Goal: Task Accomplishment & Management: Manage account settings

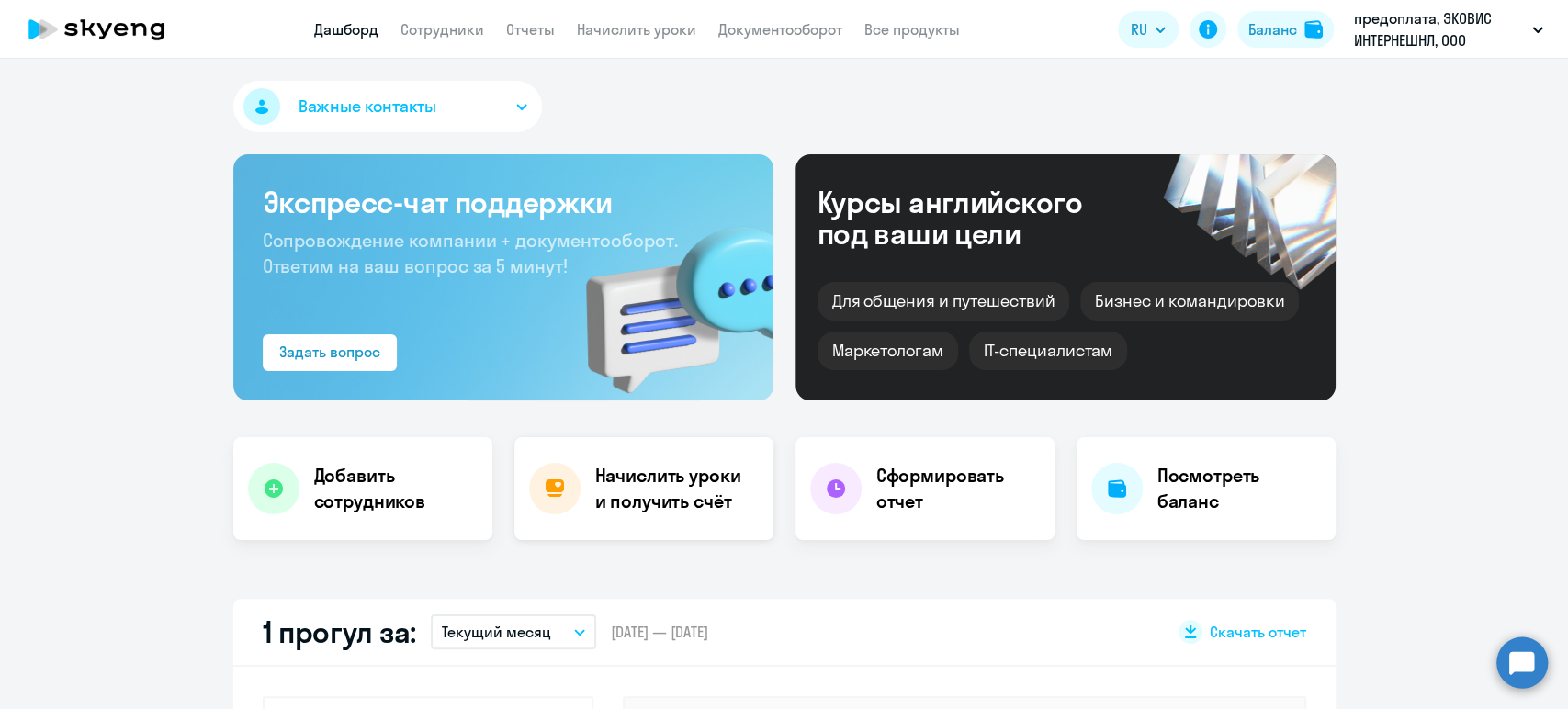
click at [677, 490] on h4 "Начислить уроки и получить счёт" at bounding box center [675, 488] width 160 height 52
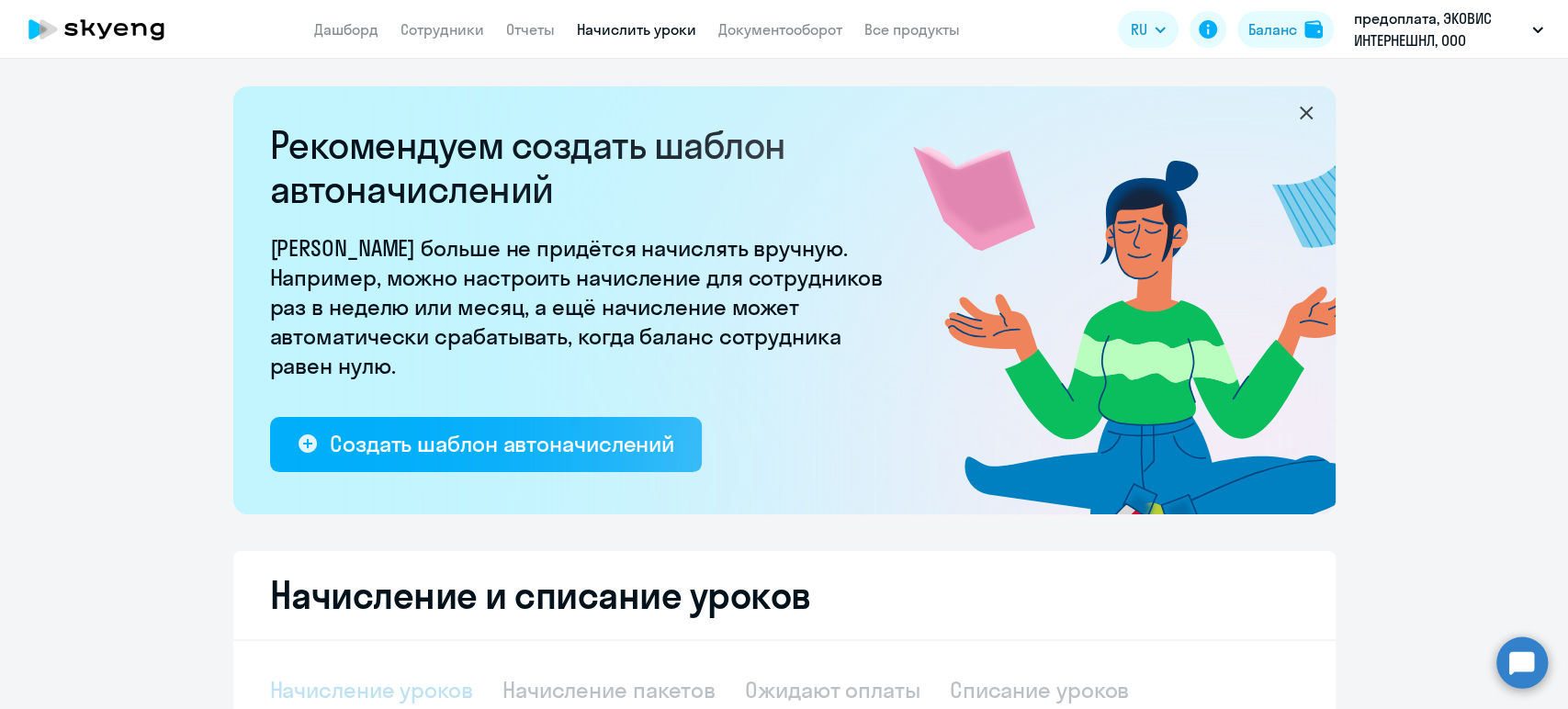
select select "10"
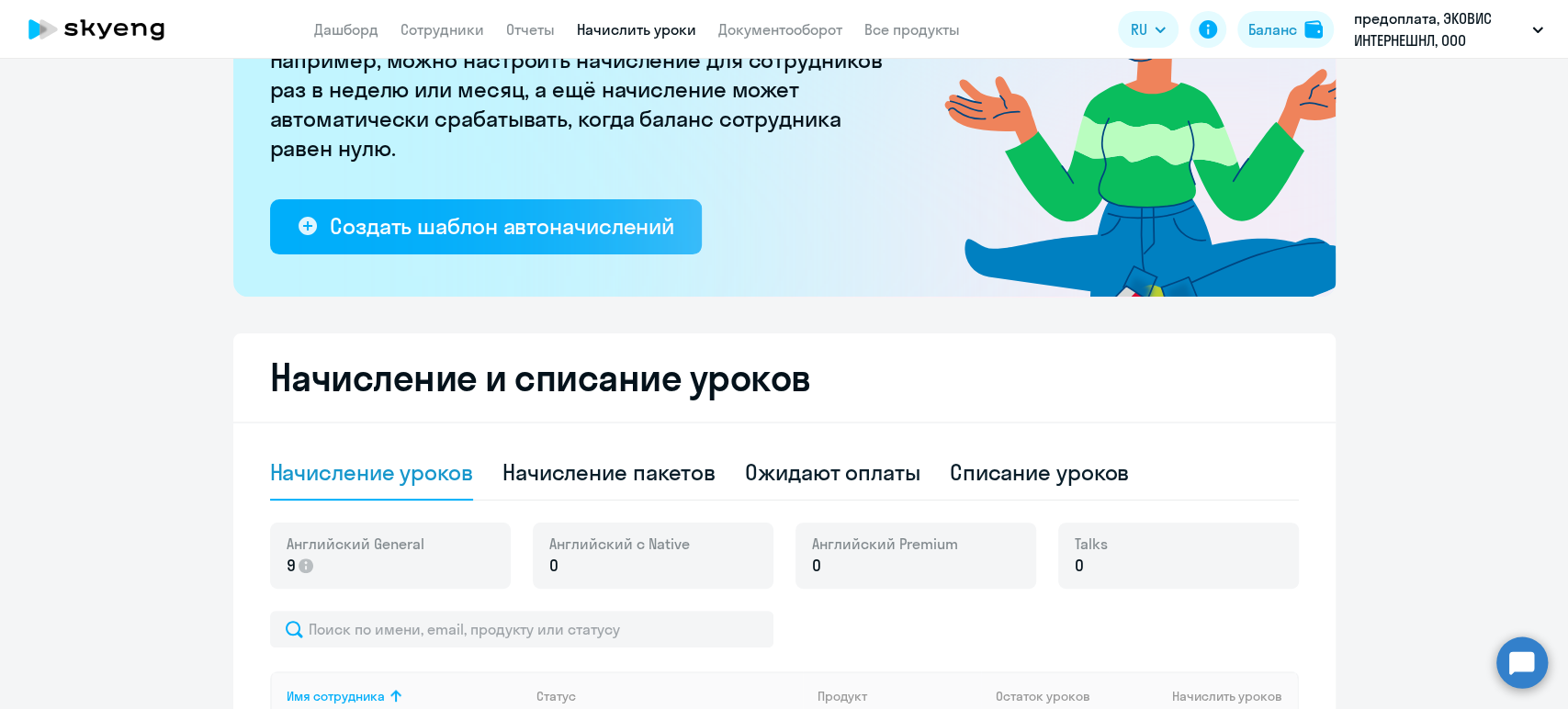
scroll to position [306, 0]
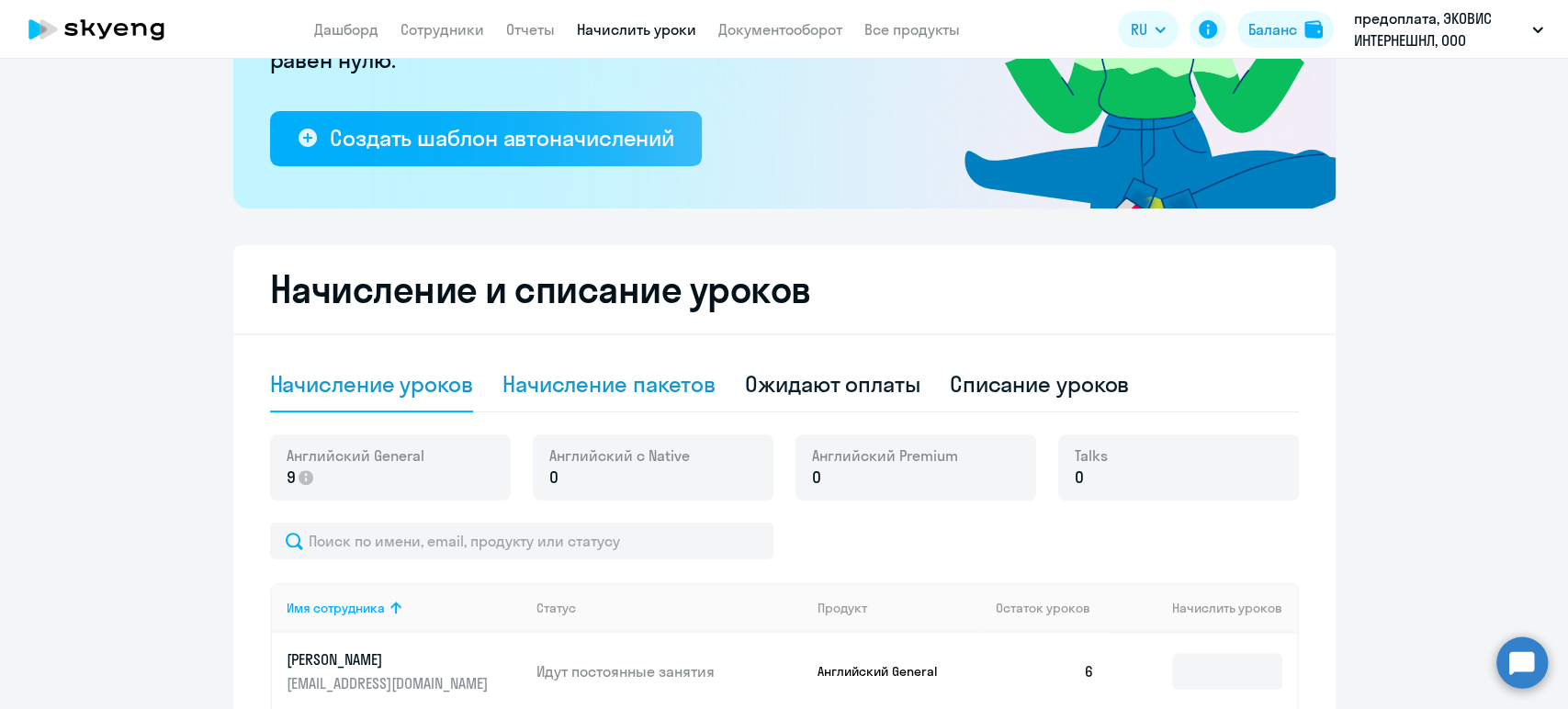
click at [615, 372] on div "Начисление пакетов" at bounding box center [609, 384] width 213 height 29
select select "10"
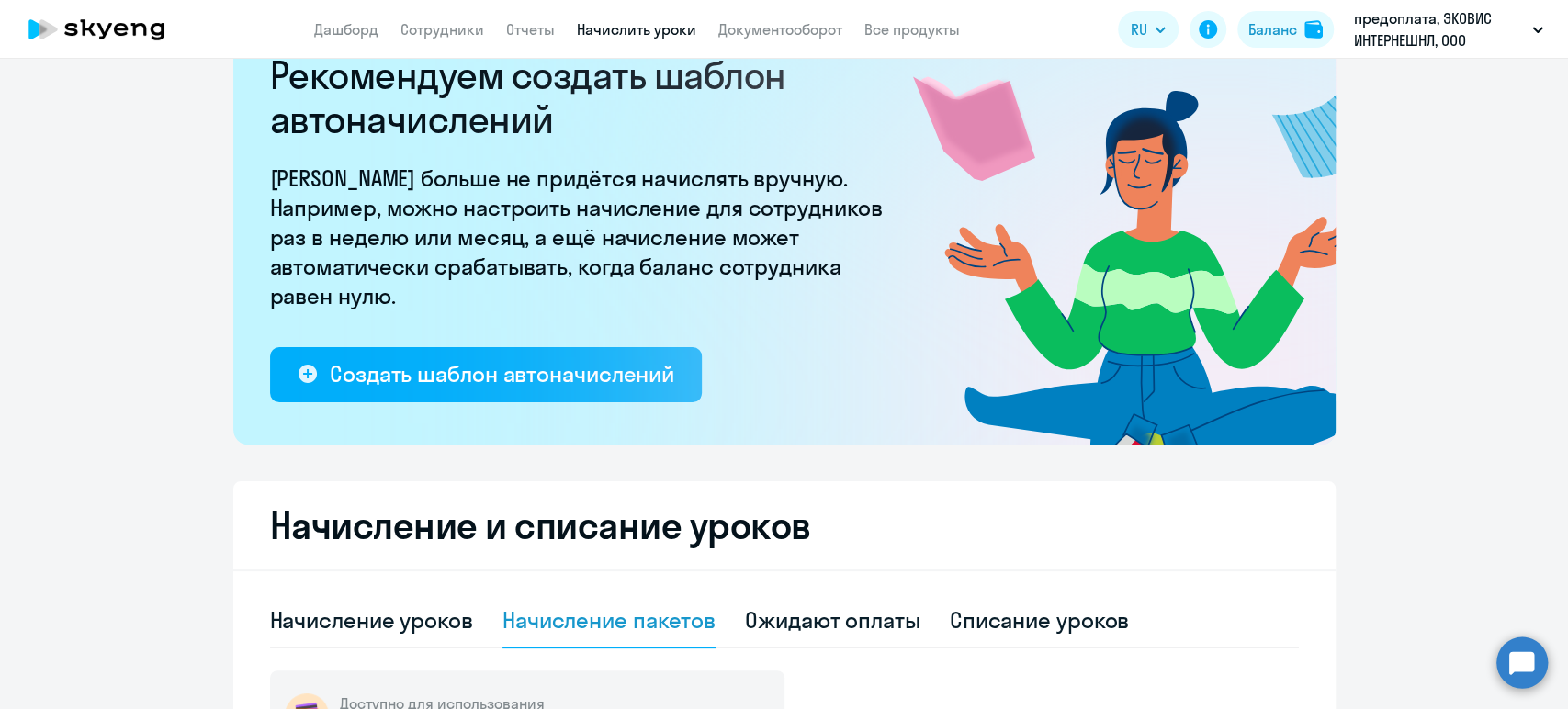
scroll to position [102, 0]
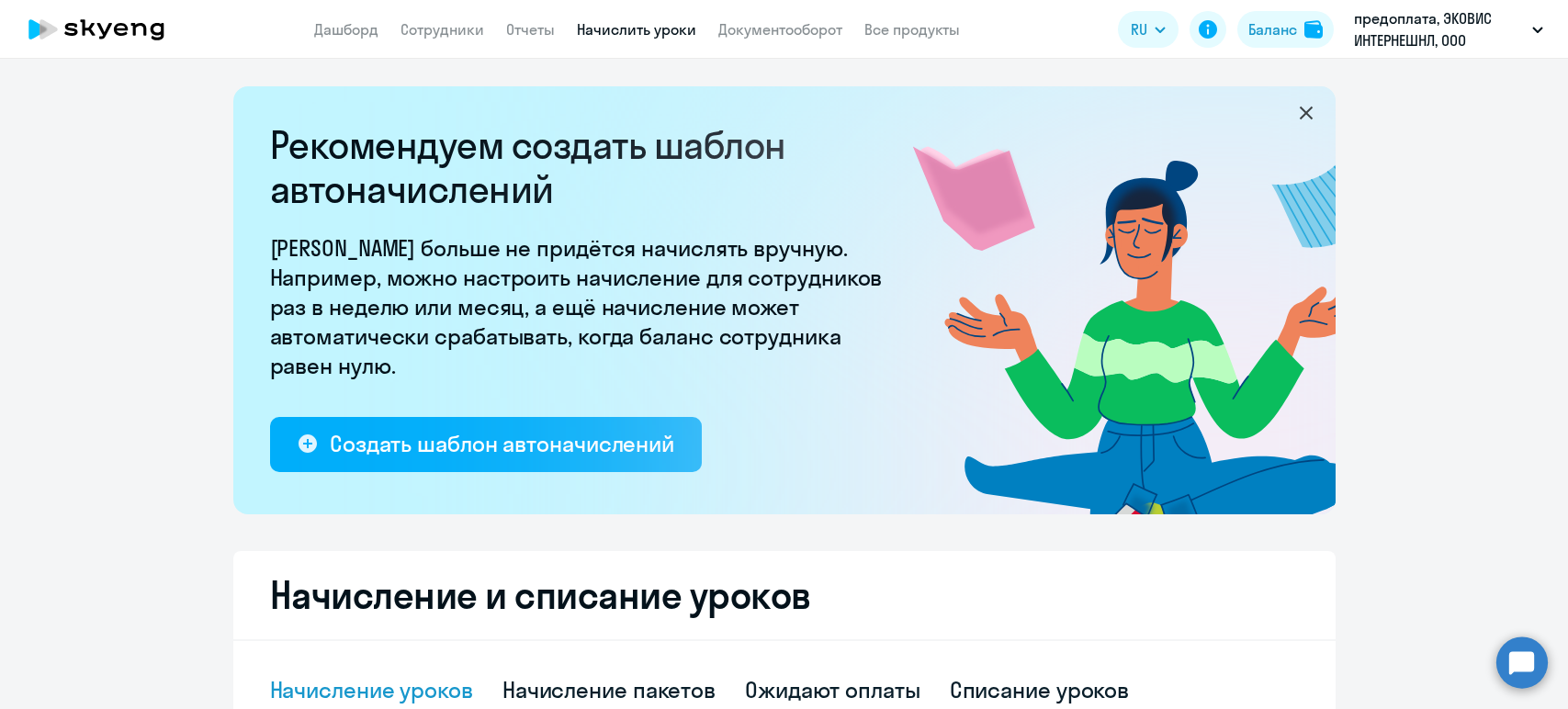
select select "10"
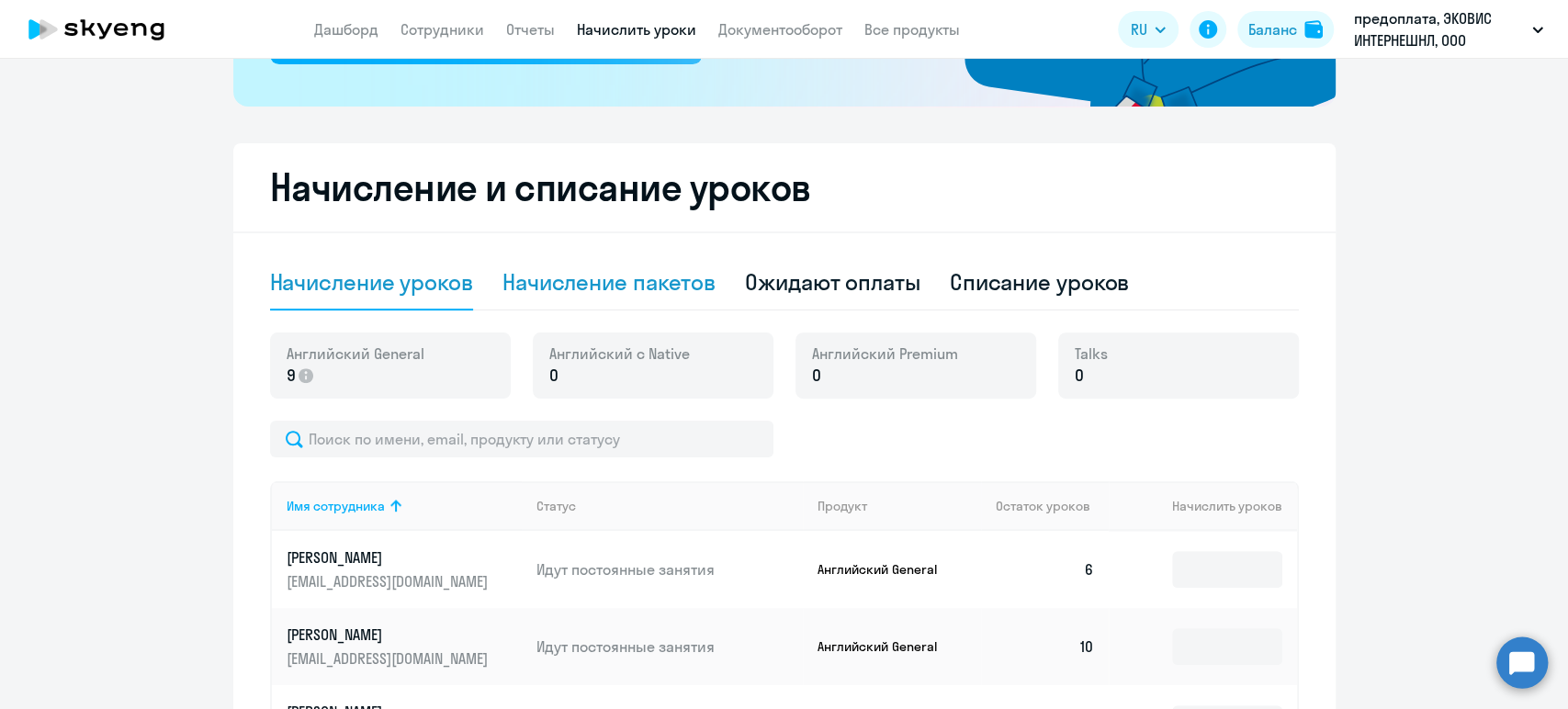
click at [630, 270] on div "Начисление пакетов" at bounding box center [609, 281] width 213 height 29
select select "10"
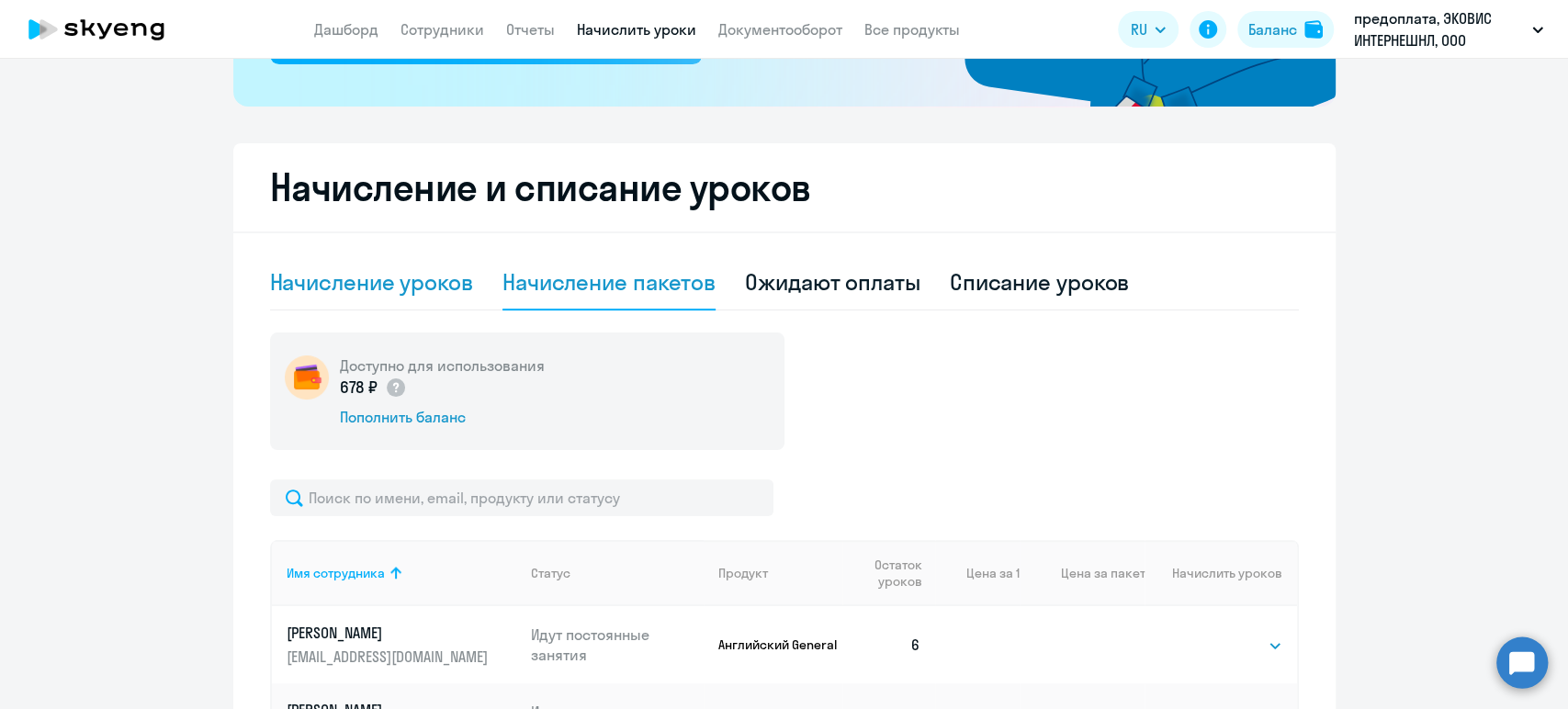
click at [347, 280] on div "Начисление уроков" at bounding box center [372, 281] width 203 height 29
select select "10"
